Goal: Transaction & Acquisition: Purchase product/service

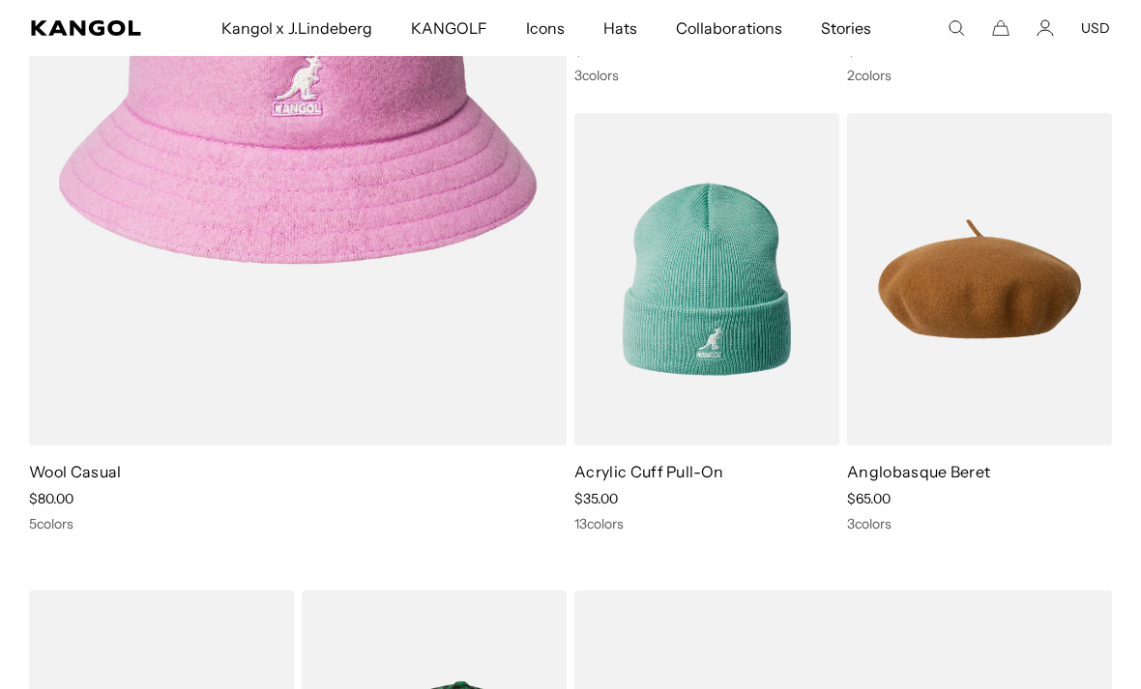
scroll to position [5180, 0]
click at [0, 0] on img at bounding box center [0, 0] width 0 height 0
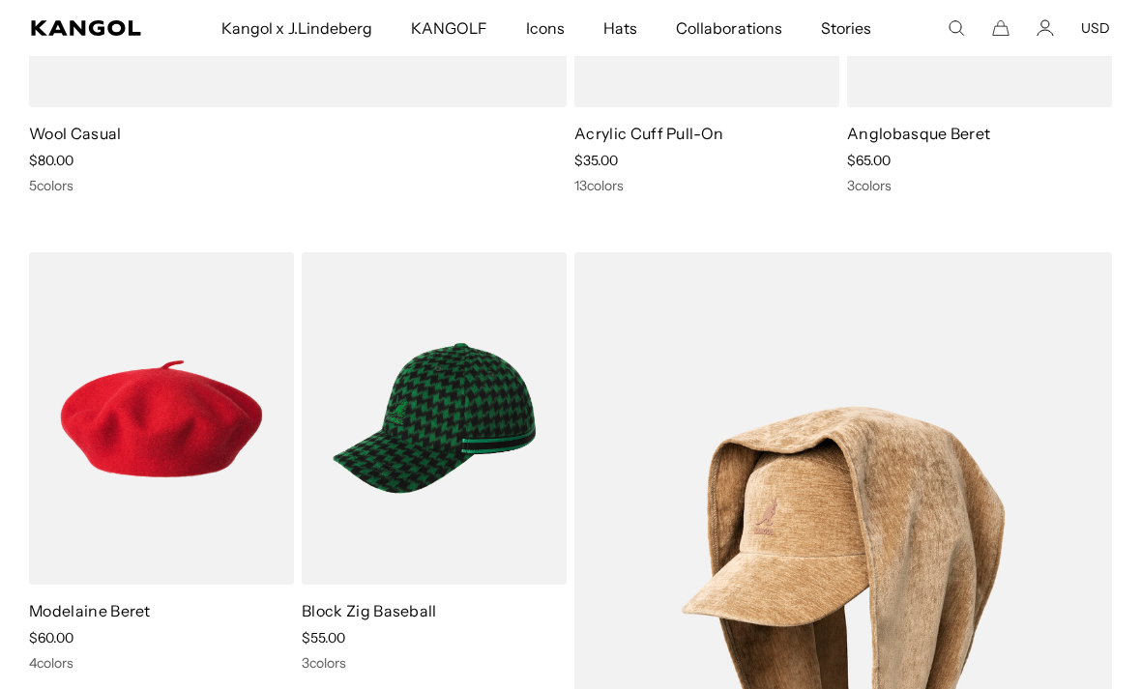
scroll to position [5484, 0]
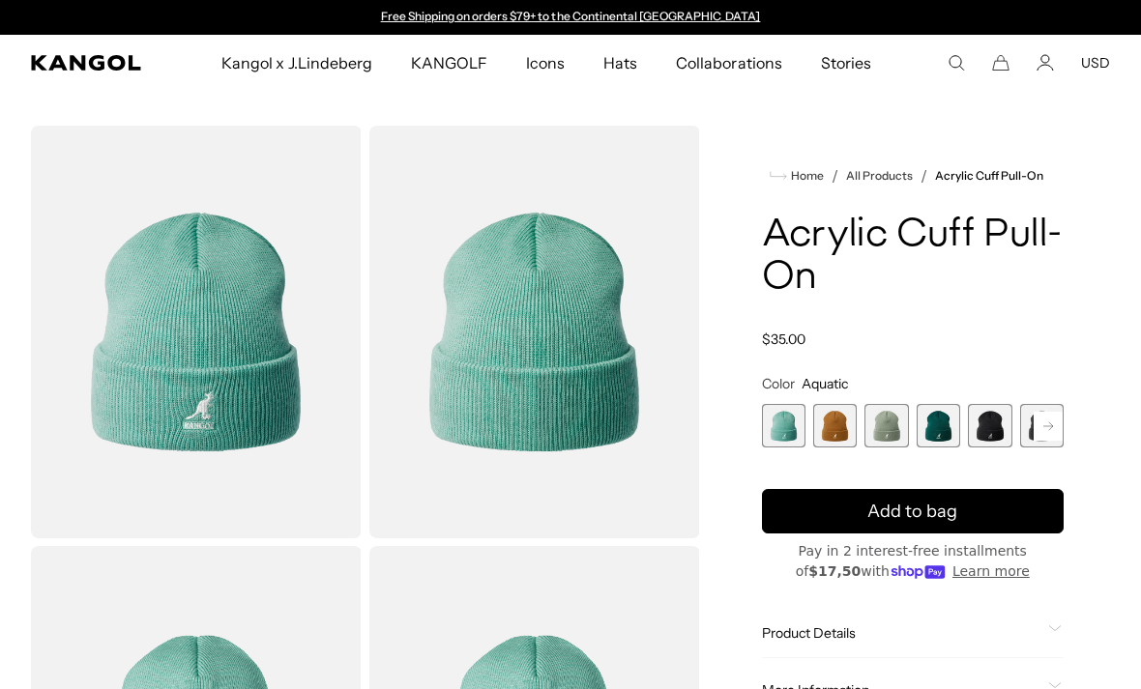
click at [995, 420] on span "5 of 13" at bounding box center [990, 426] width 44 height 44
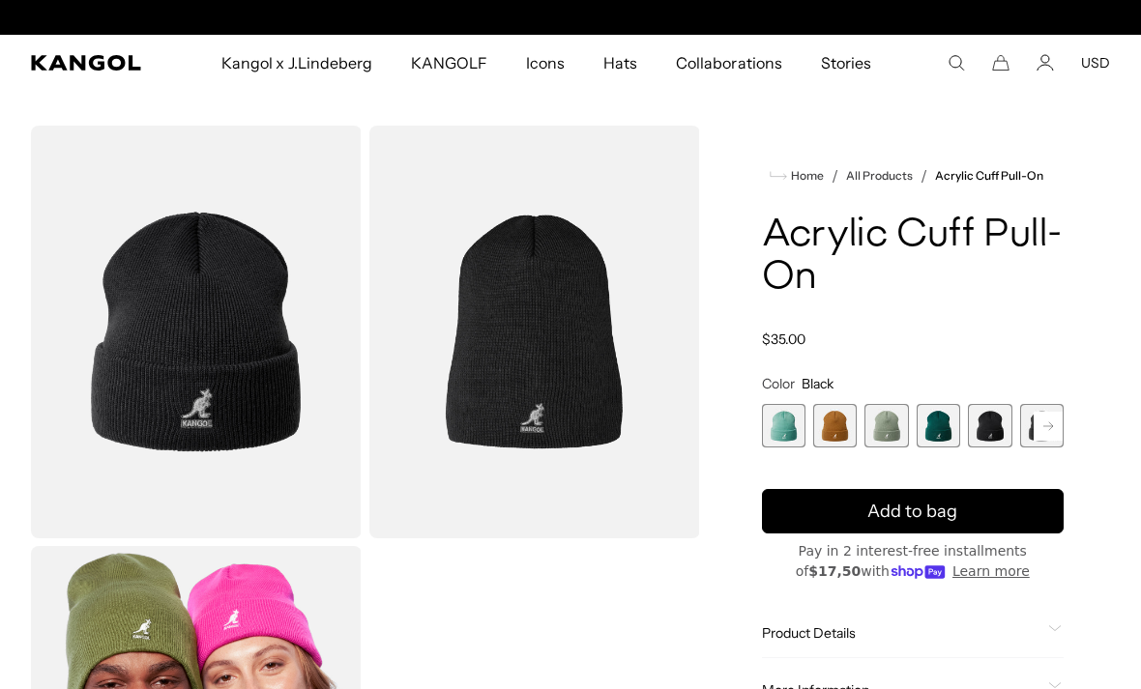
scroll to position [0, 398]
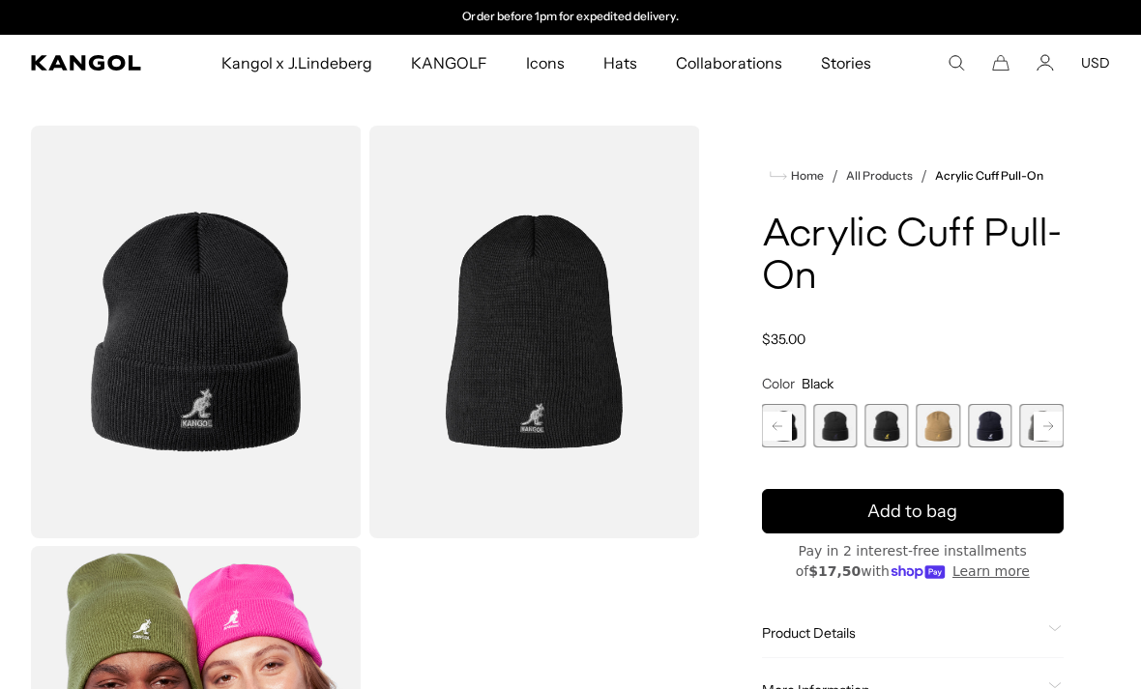
click at [943, 423] on span "8 of 13" at bounding box center [939, 426] width 44 height 44
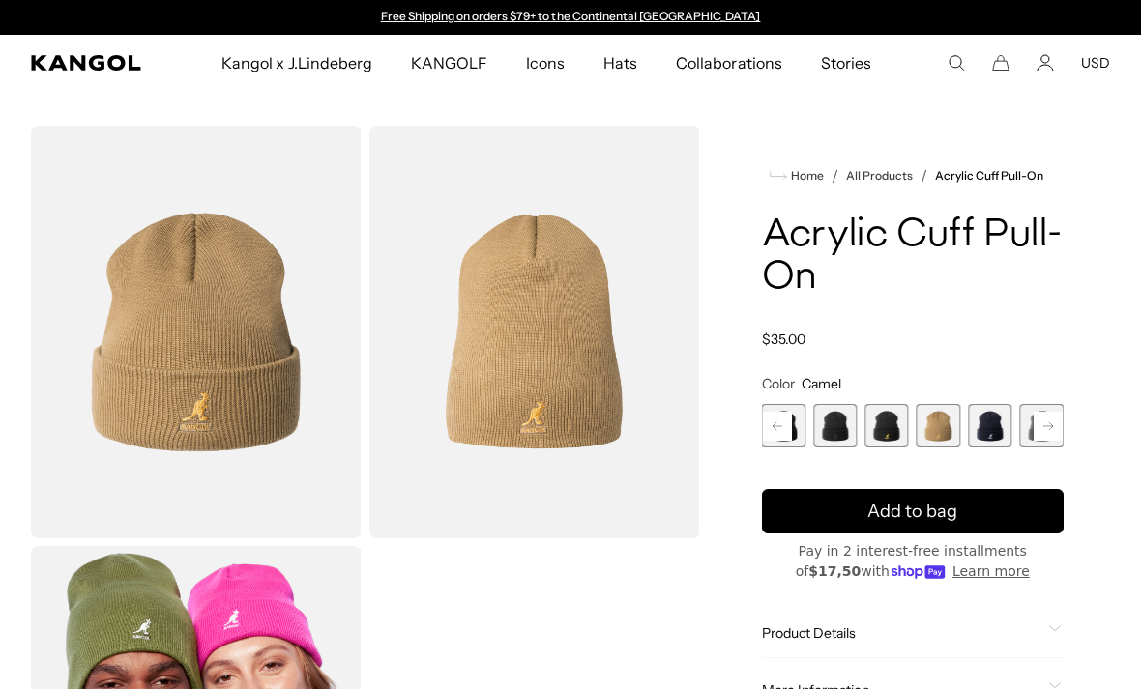
click at [892, 430] on span "7 of 13" at bounding box center [887, 426] width 44 height 44
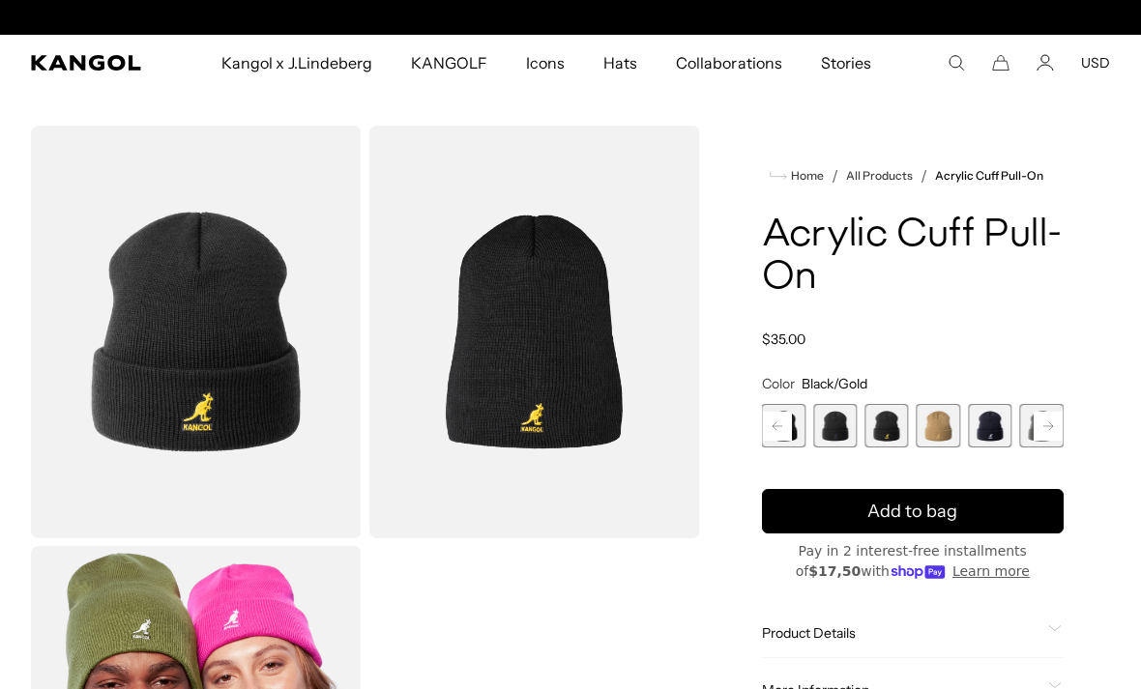
scroll to position [0, 398]
click at [989, 418] on span "9 of 13" at bounding box center [990, 426] width 44 height 44
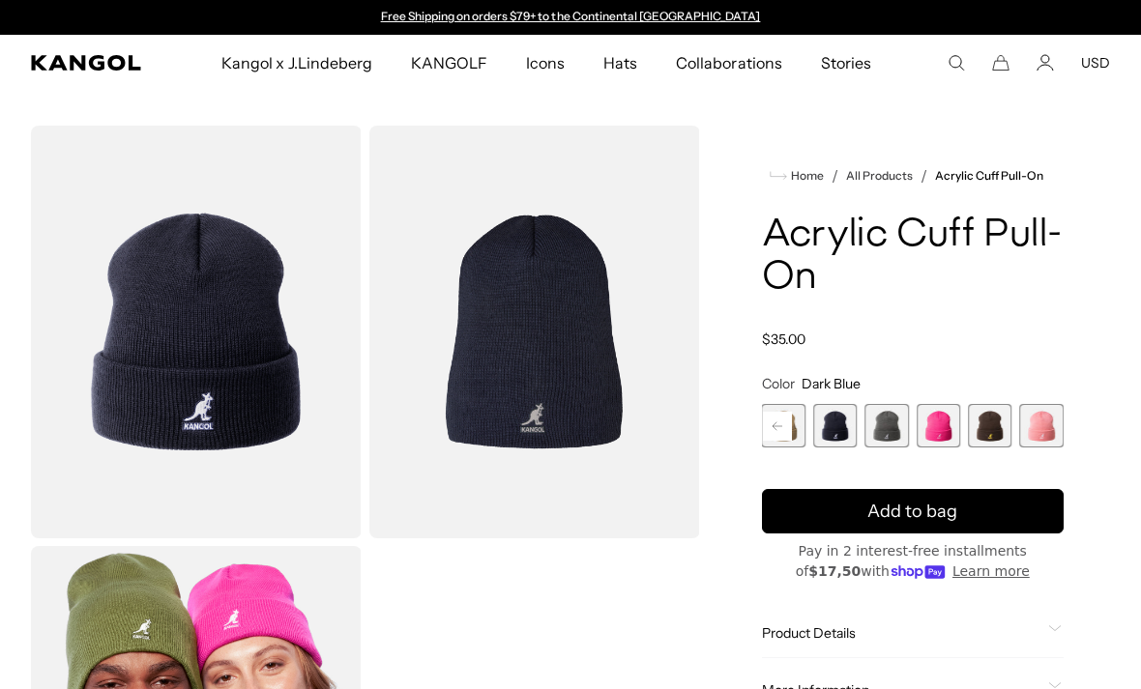
click at [988, 421] on span "12 of 13" at bounding box center [990, 426] width 44 height 44
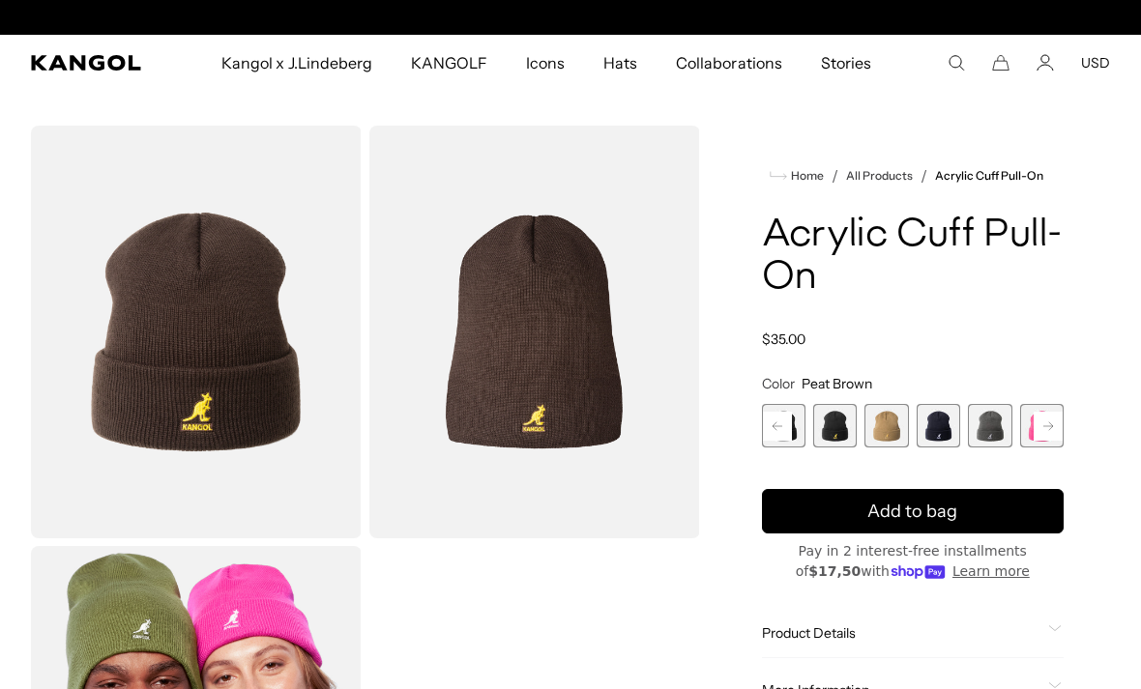
scroll to position [0, 398]
click at [841, 419] on span "7 of 13" at bounding box center [835, 426] width 44 height 44
